Goal: Entertainment & Leisure: Consume media (video, audio)

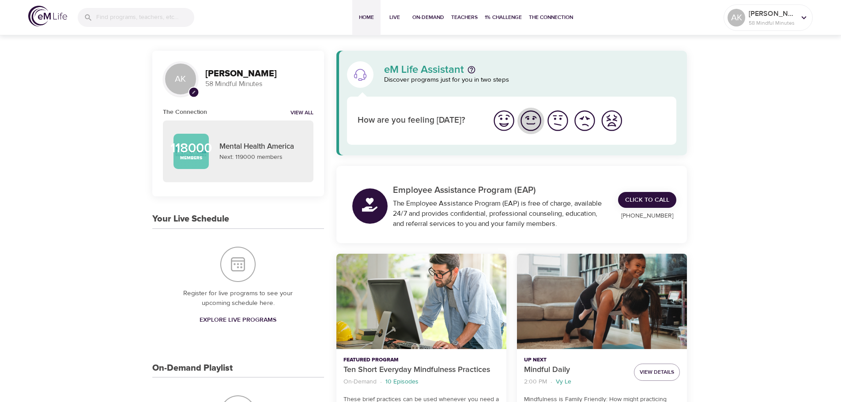
click at [525, 123] on img "I'm feeling good" at bounding box center [531, 121] width 24 height 24
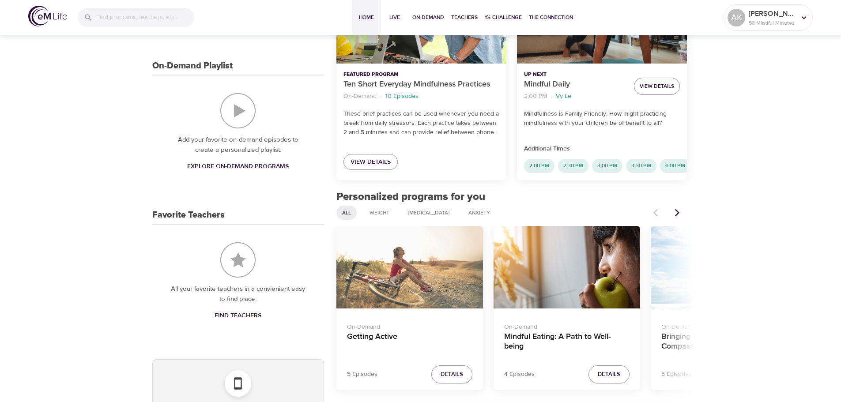
scroll to position [353, 0]
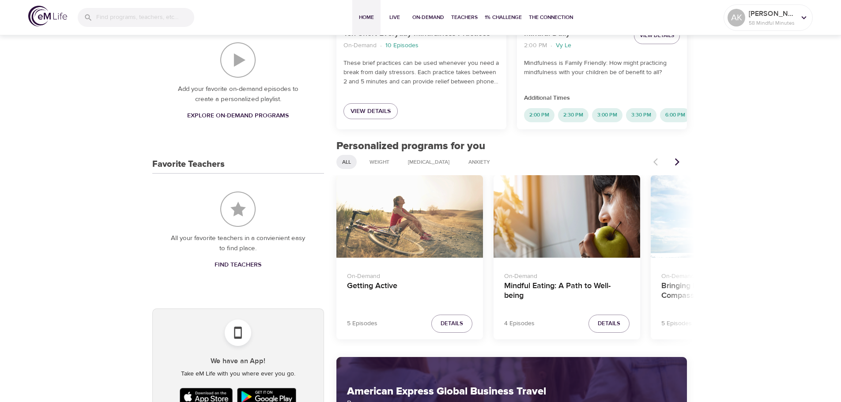
click at [415, 225] on div "Getting Active" at bounding box center [409, 216] width 147 height 83
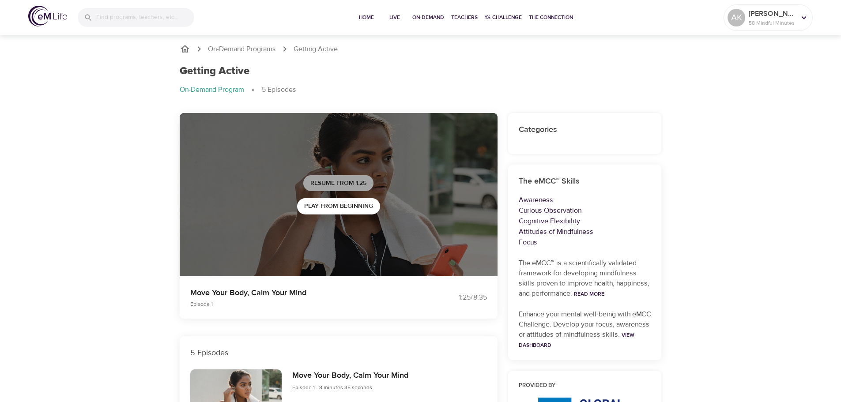
click at [336, 182] on span "Resume from 1:25" at bounding box center [338, 183] width 56 height 11
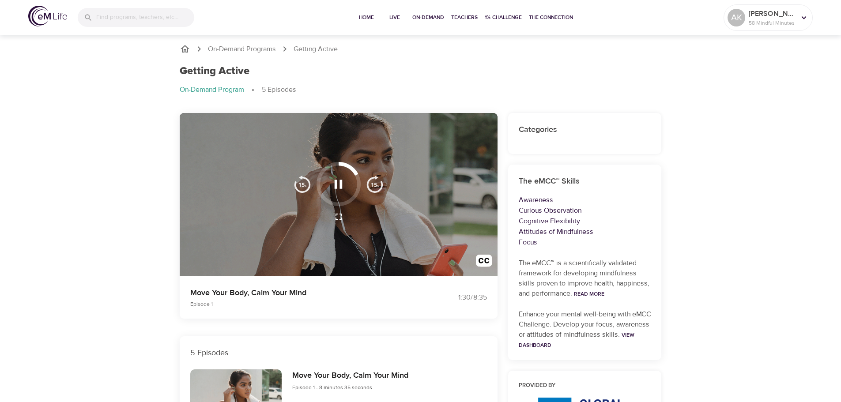
click at [344, 218] on icon "button" at bounding box center [338, 217] width 11 height 11
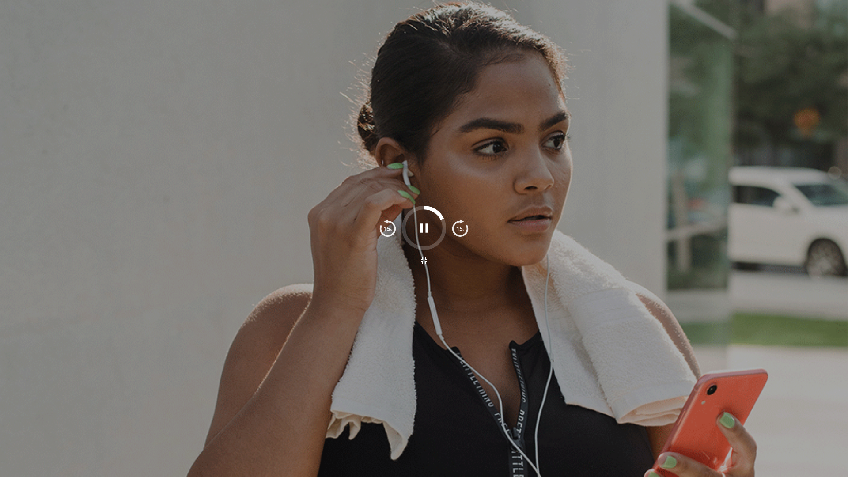
click at [393, 231] on img "button" at bounding box center [388, 228] width 18 height 18
click at [390, 229] on img "button" at bounding box center [388, 228] width 18 height 18
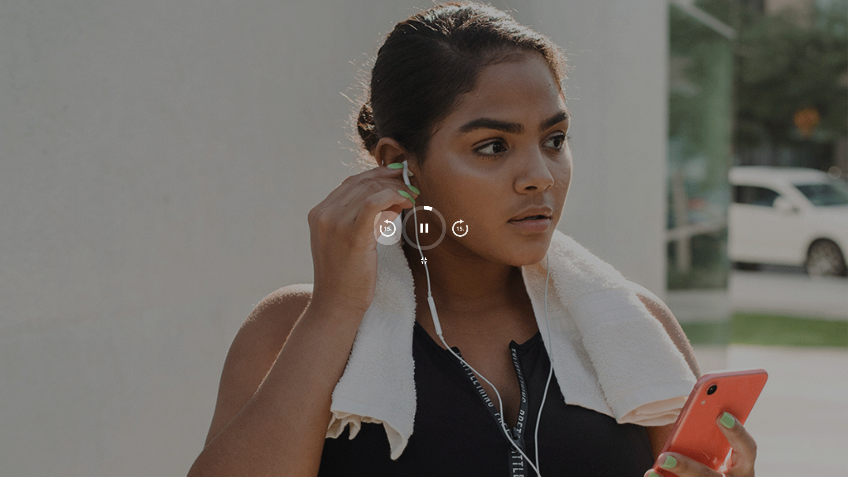
click at [390, 229] on img "button" at bounding box center [388, 228] width 18 height 18
click at [388, 227] on img "button" at bounding box center [388, 228] width 18 height 18
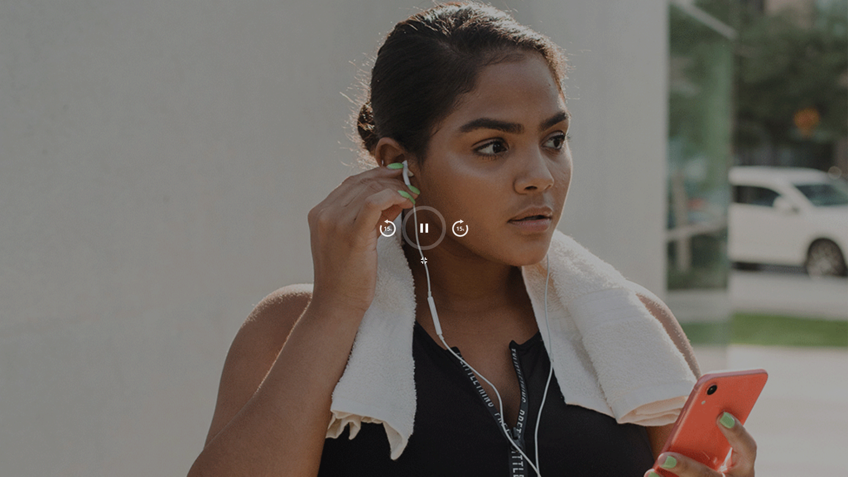
click at [388, 227] on img "button" at bounding box center [388, 228] width 18 height 18
drag, startPoint x: 424, startPoint y: 255, endPoint x: 424, endPoint y: 202, distance: 53.4
click at [424, 255] on icon "button" at bounding box center [424, 260] width 11 height 11
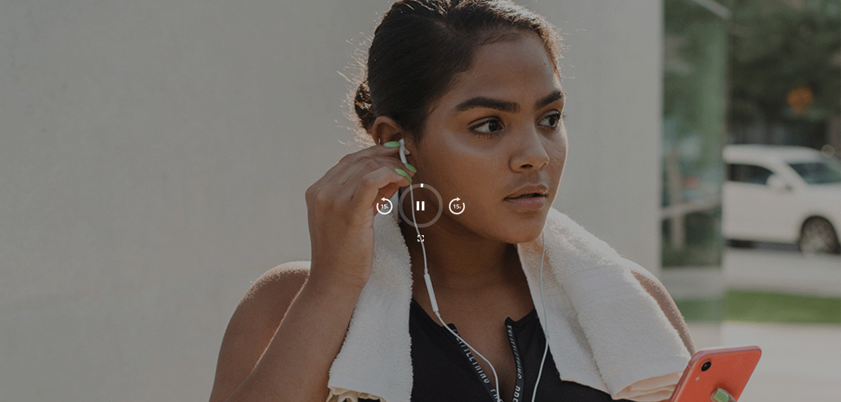
scroll to position [88, 0]
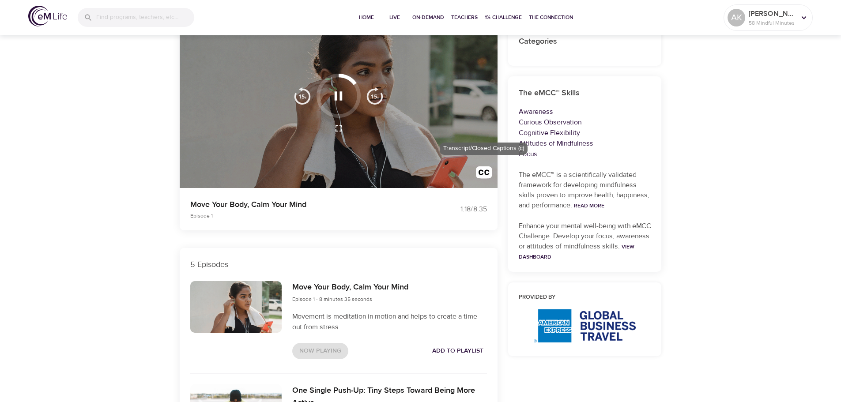
click at [486, 171] on img "button" at bounding box center [484, 174] width 16 height 16
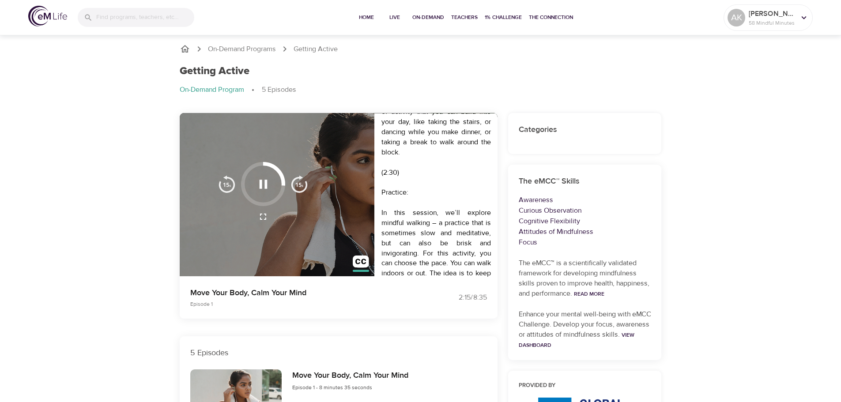
scroll to position [768, 0]
click at [262, 189] on icon "button" at bounding box center [263, 184] width 15 height 15
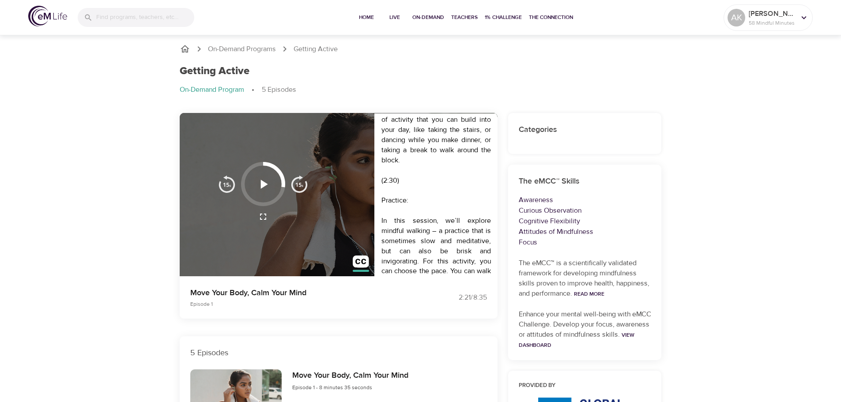
click at [262, 189] on icon "button" at bounding box center [263, 184] width 15 height 15
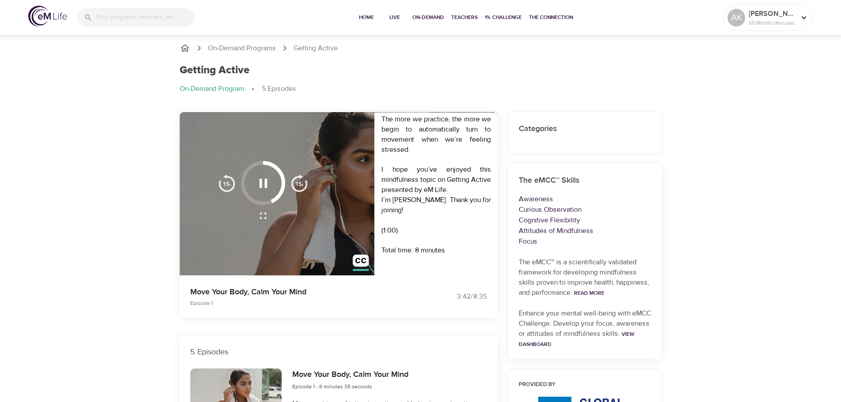
scroll to position [0, 0]
click at [267, 180] on icon "button" at bounding box center [263, 184] width 15 height 15
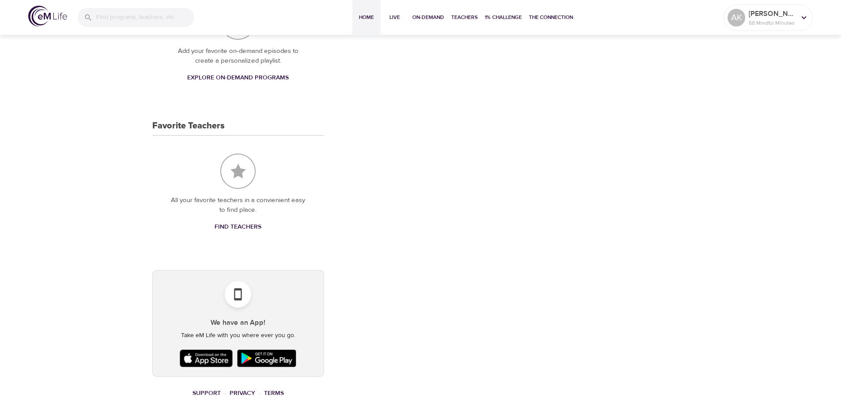
scroll to position [317, 0]
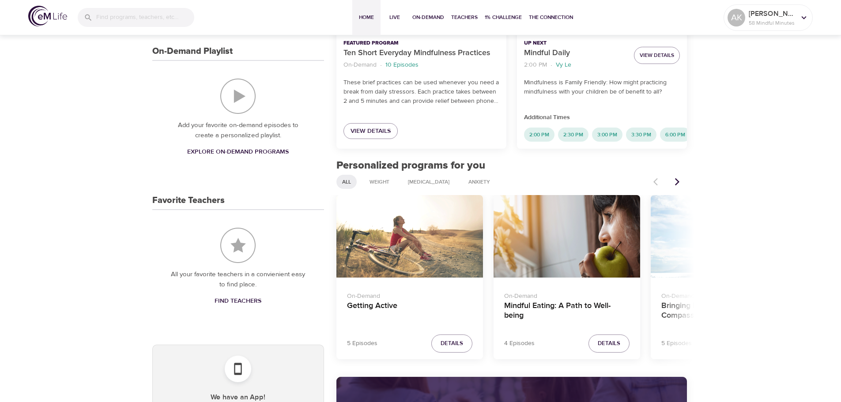
click at [571, 271] on div "Mindful Eating: A Path to Well-being" at bounding box center [567, 236] width 147 height 83
